Goal: Navigation & Orientation: Find specific page/section

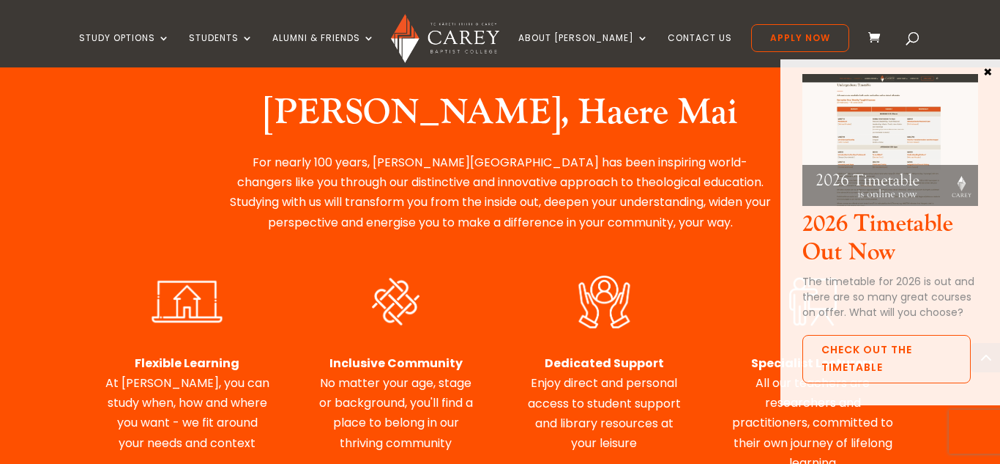
scroll to position [622, 0]
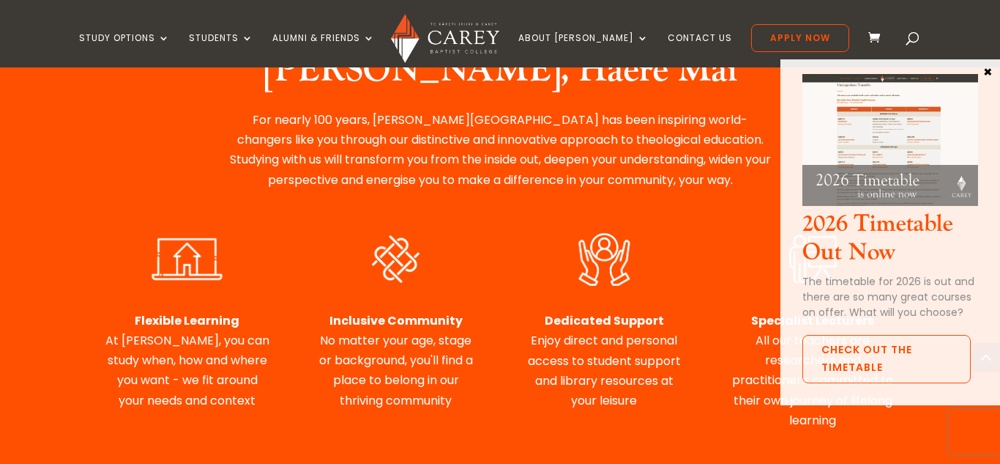
click at [990, 70] on button "×" at bounding box center [988, 70] width 15 height 13
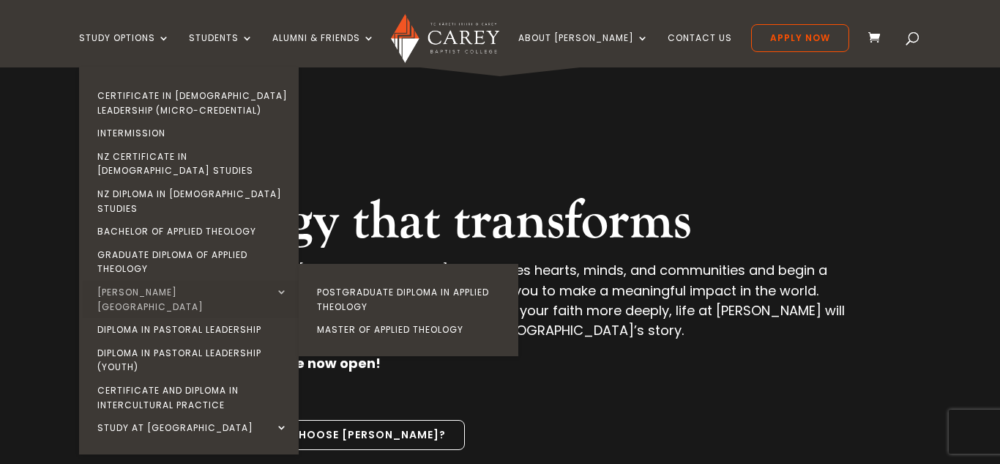
scroll to position [0, 0]
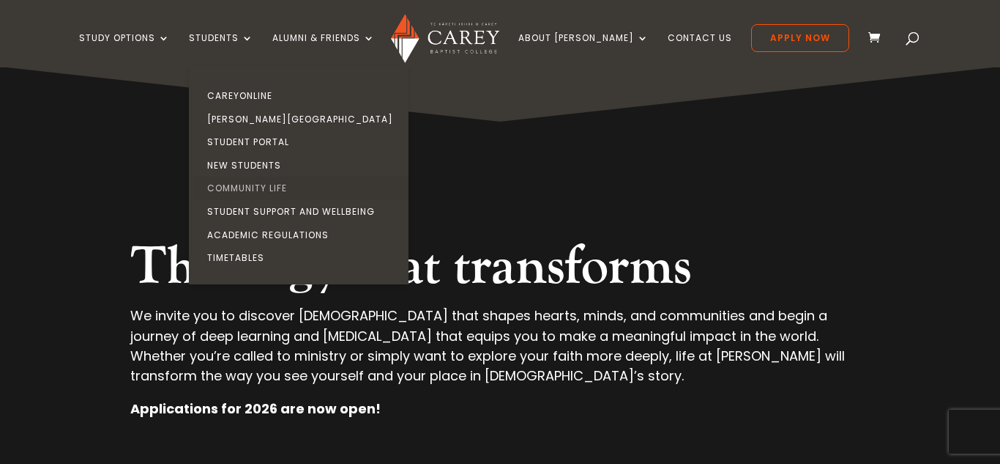
click at [316, 177] on link "Community Life" at bounding box center [303, 187] width 220 height 23
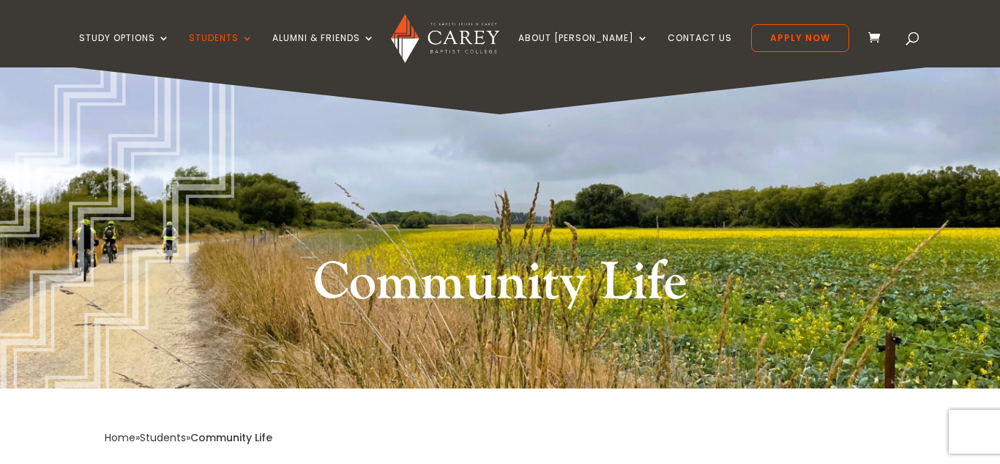
scroll to position [10, 0]
